Goal: Find specific page/section: Find specific page/section

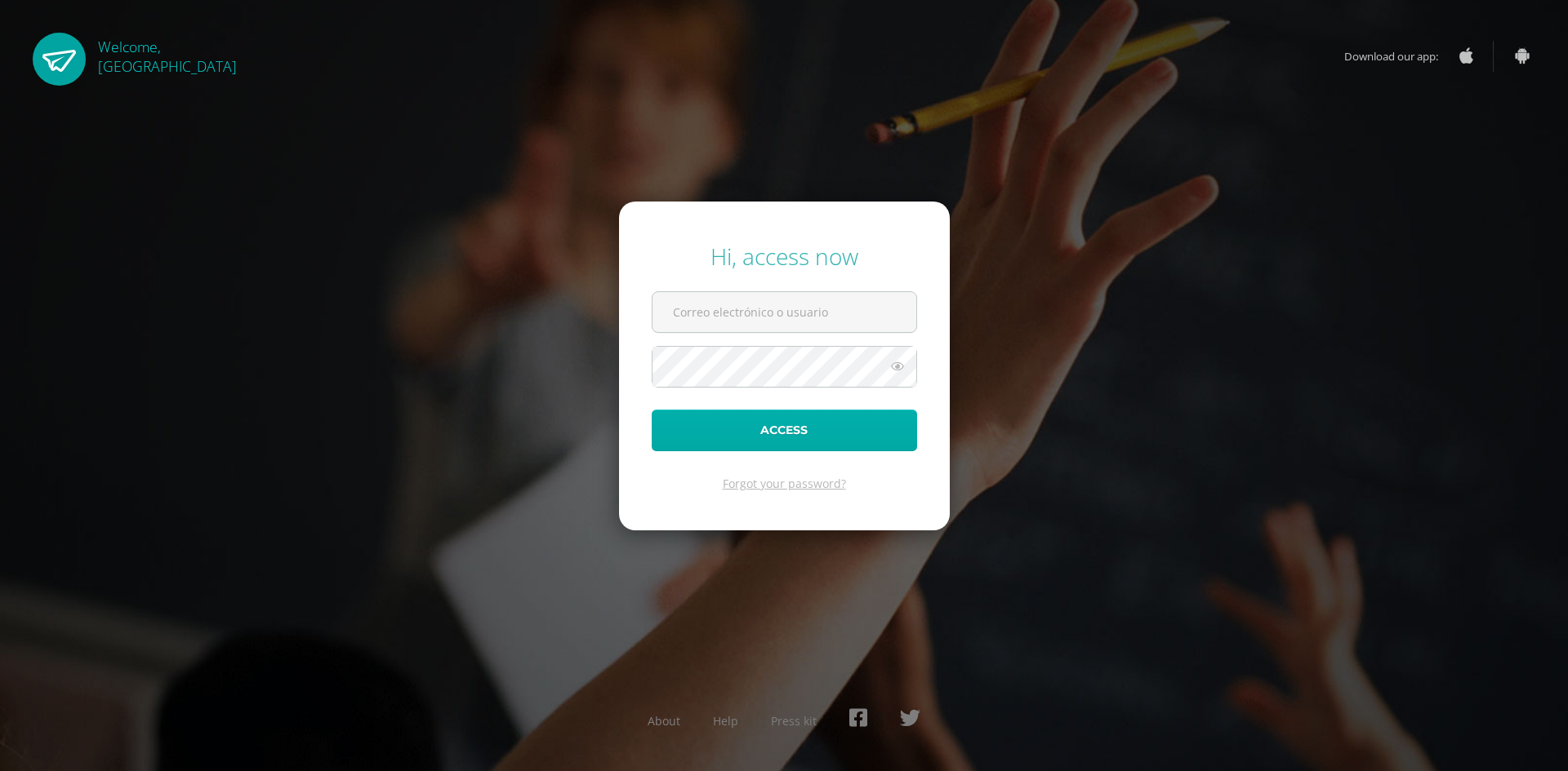
type input "[EMAIL_ADDRESS][DOMAIN_NAME]"
click at [752, 433] on button "Access" at bounding box center [784, 430] width 266 height 41
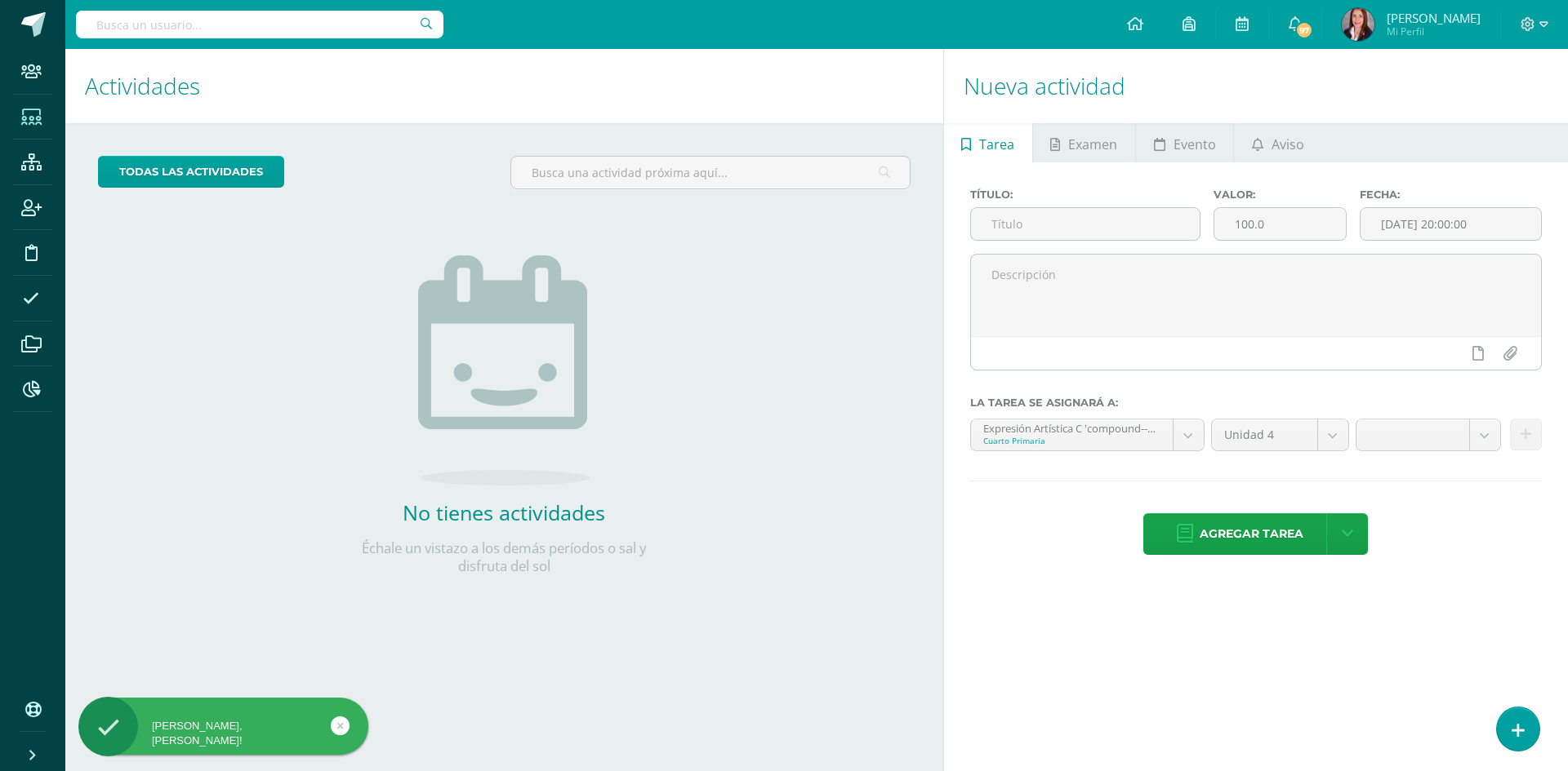
click at [33, 124] on icon at bounding box center [32, 118] width 21 height 16
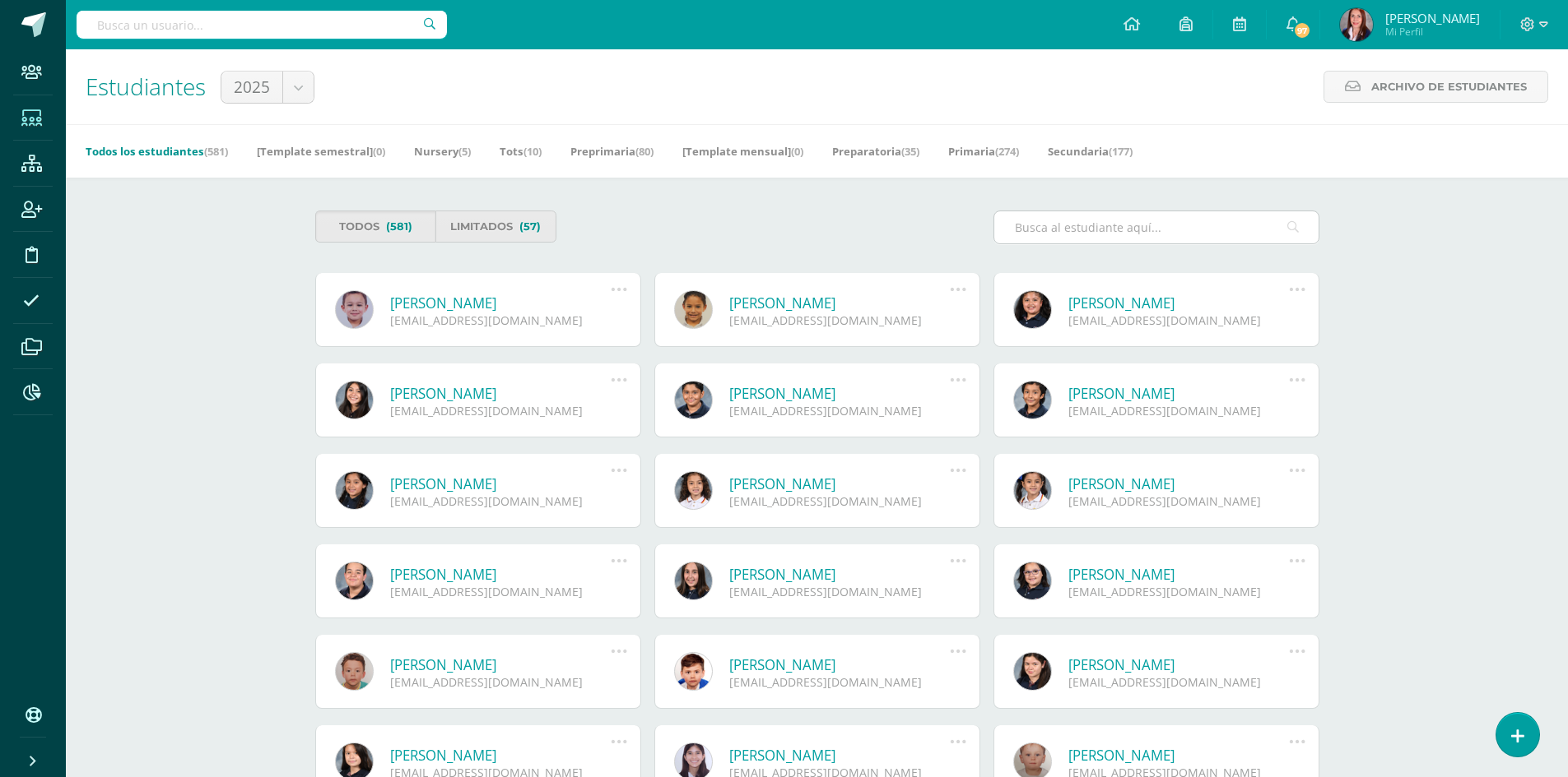
click at [1080, 227] on input "text" at bounding box center [1157, 227] width 324 height 32
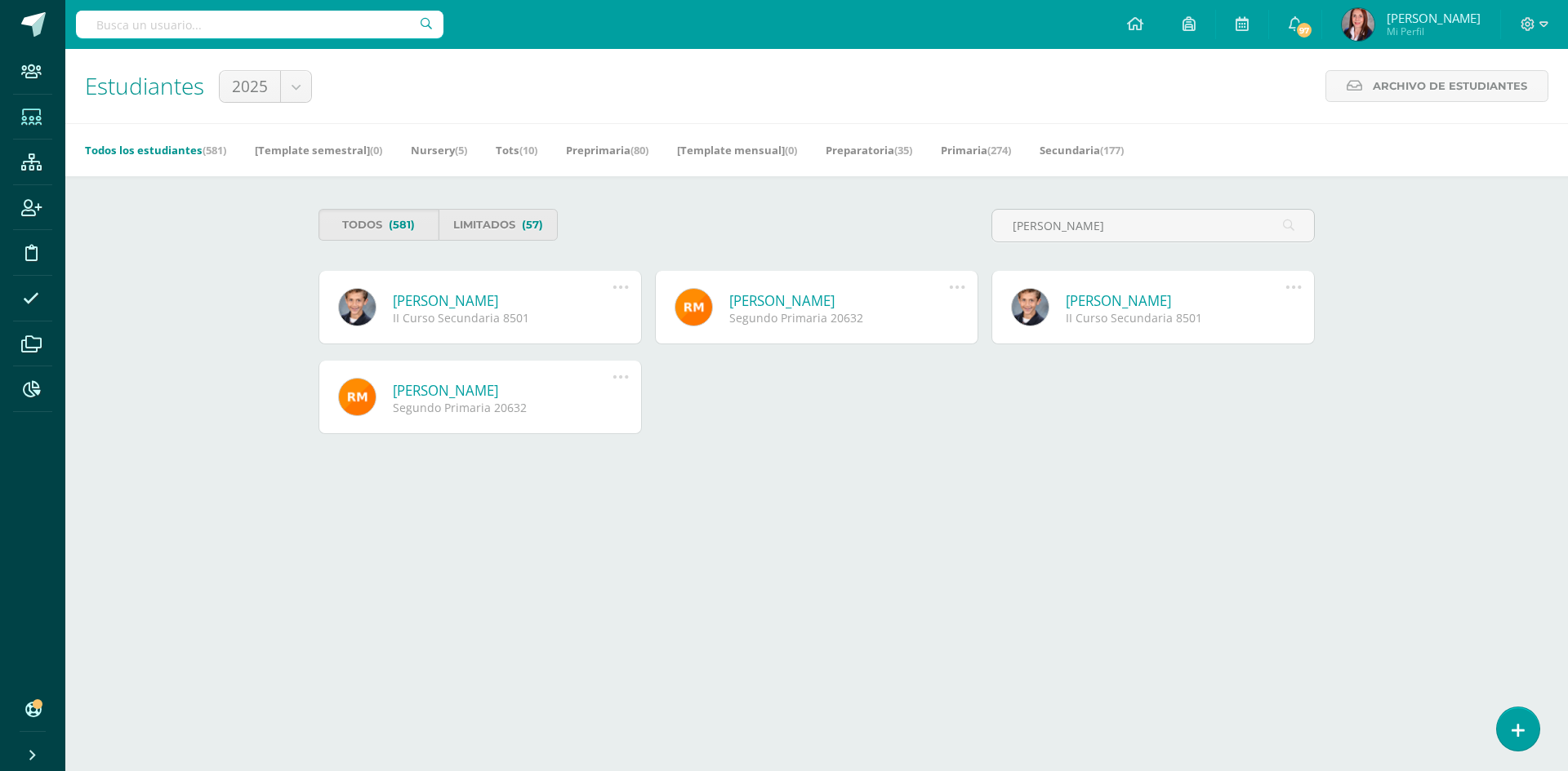
type input "rafael alvarado"
